Goal: Go to known website: Access a specific website the user already knows

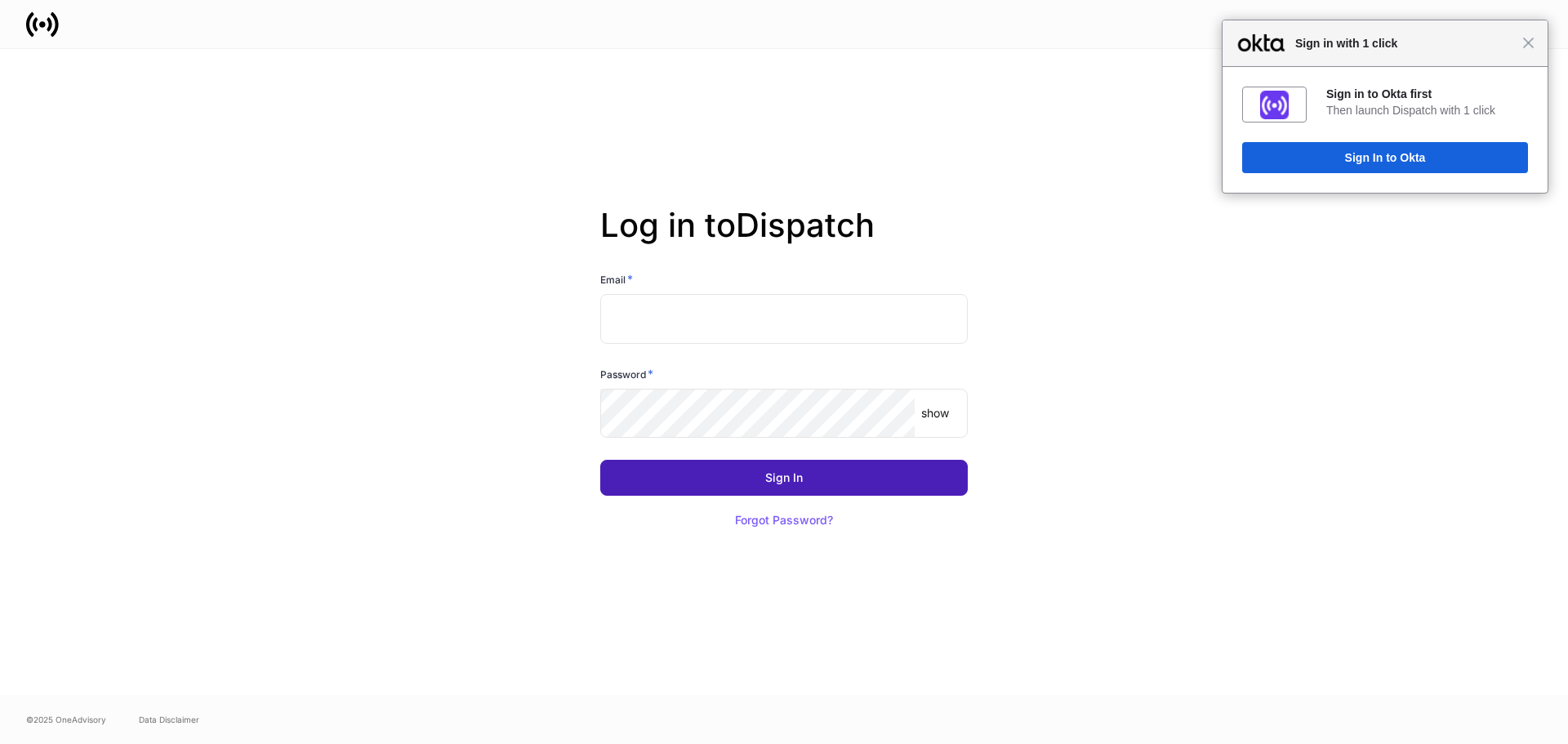
type input "**********"
click at [850, 478] on button "Sign In" at bounding box center [784, 478] width 368 height 36
